Goal: Navigation & Orientation: Go to known website

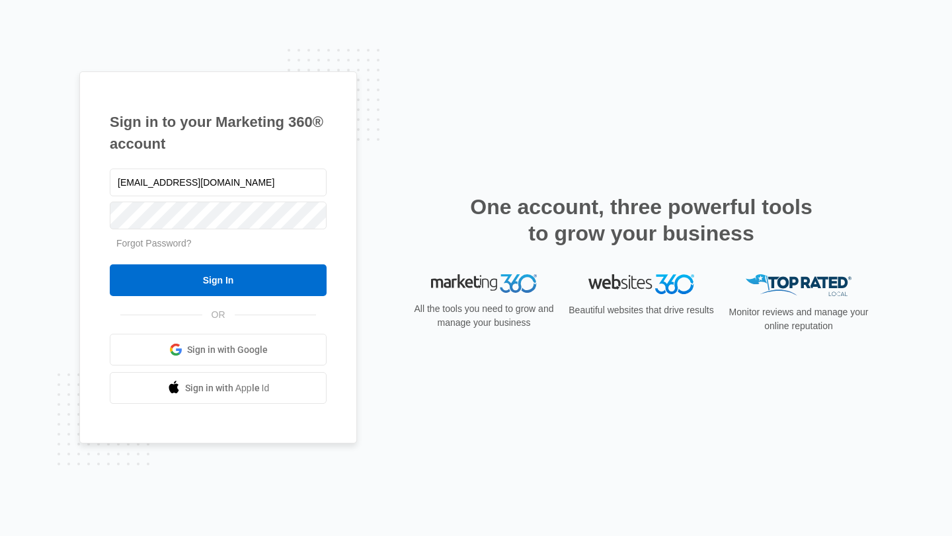
type input "[EMAIL_ADDRESS][DOMAIN_NAME]"
click at [110, 264] on input "Sign In" at bounding box center [218, 280] width 217 height 32
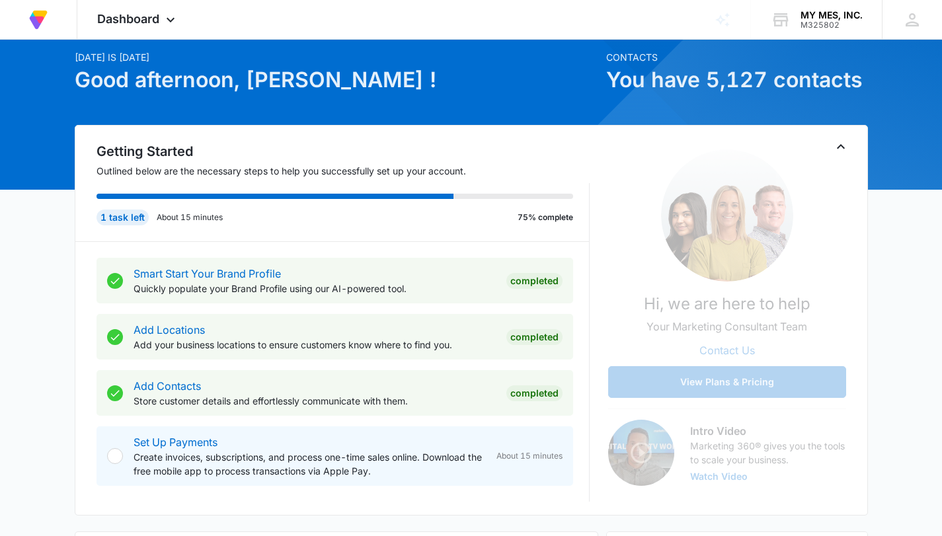
scroll to position [229, 0]
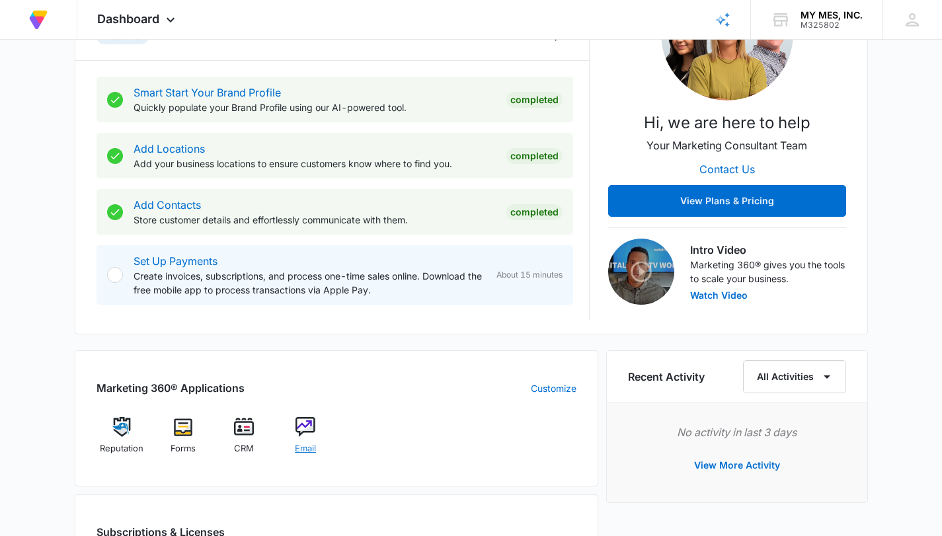
click at [301, 429] on img at bounding box center [305, 427] width 20 height 20
